Goal: Task Accomplishment & Management: Use online tool/utility

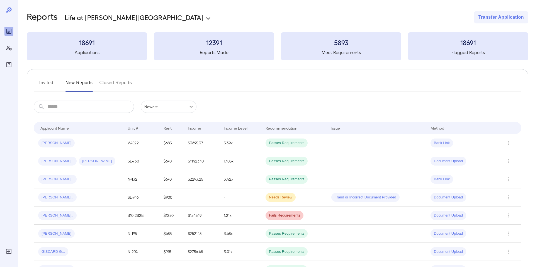
click at [50, 84] on button "Invited" at bounding box center [46, 84] width 25 height 13
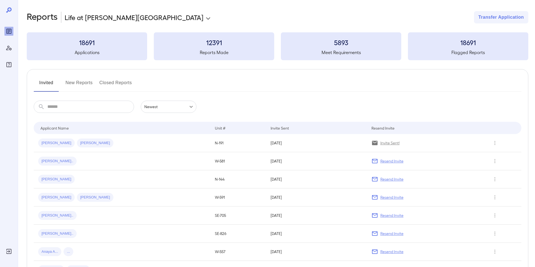
click at [75, 103] on input "text" at bounding box center [90, 107] width 87 height 12
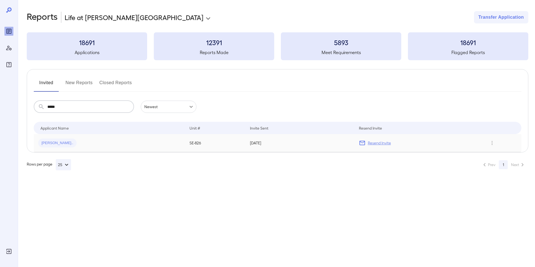
type input "*****"
click at [54, 144] on span "[PERSON_NAME].." at bounding box center [57, 143] width 38 height 5
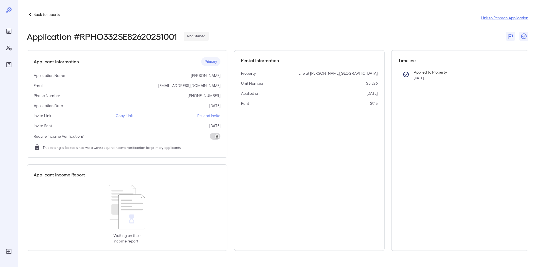
click at [210, 116] on p "Resend Invite" at bounding box center [208, 116] width 23 height 6
click at [504, 19] on link "Link to Resman Application" at bounding box center [504, 18] width 47 height 6
